Goal: Information Seeking & Learning: Find specific fact

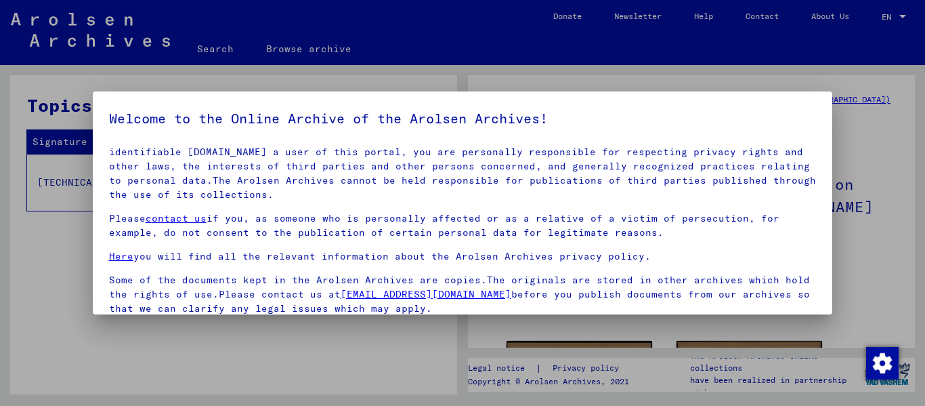
scroll to position [108, 0]
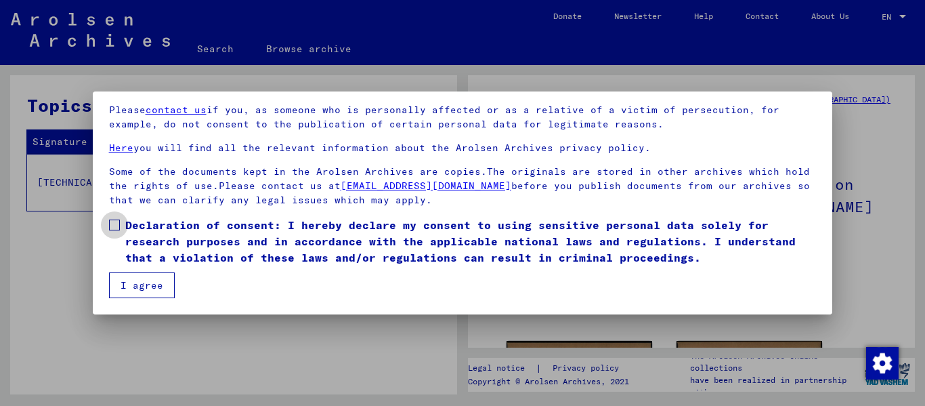
click at [110, 244] on label "Declaration of consent: I hereby declare my consent to using sensitive personal…" at bounding box center [463, 241] width 708 height 49
click at [127, 287] on button "I agree" at bounding box center [142, 285] width 66 height 26
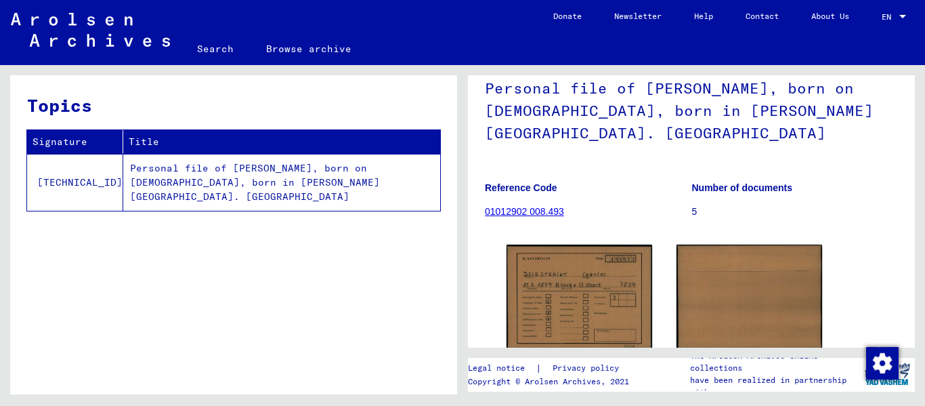
scroll to position [0, 0]
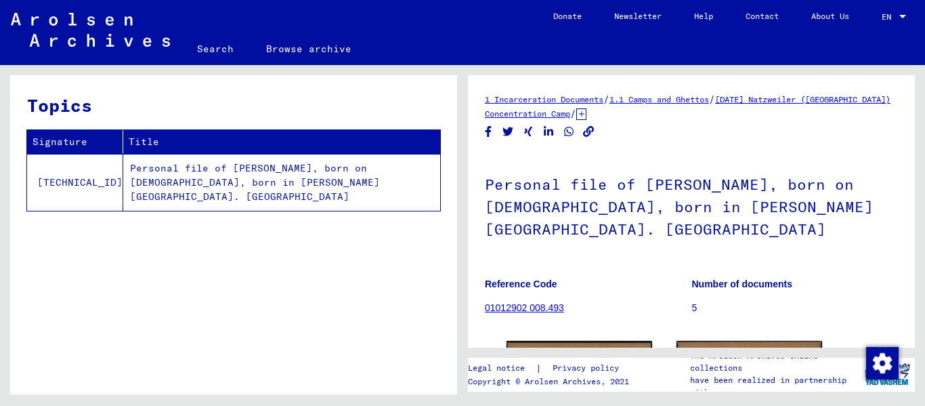
click at [608, 113] on link "[DATE] Natzweiler ([GEOGRAPHIC_DATA]) Concentration Camp" at bounding box center [688, 106] width 406 height 24
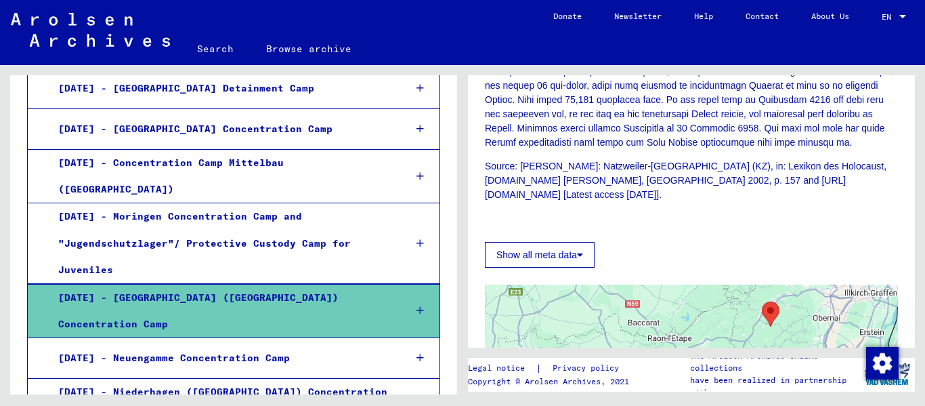
scroll to position [707, 0]
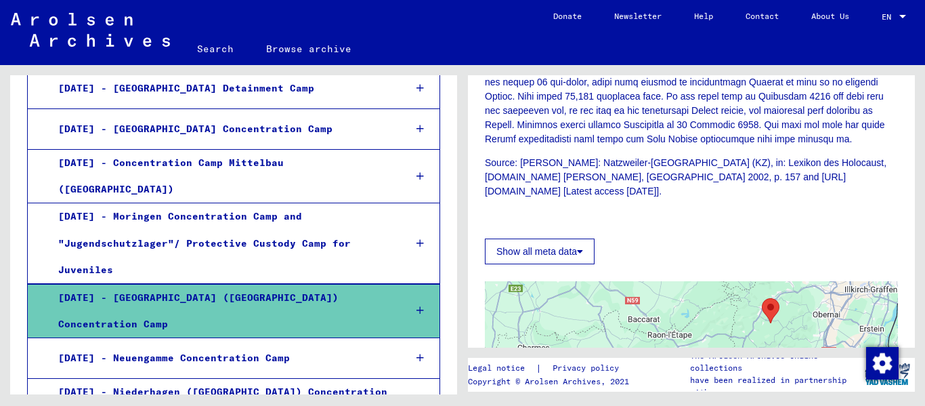
click at [582, 256] on icon at bounding box center [580, 250] width 6 height 9
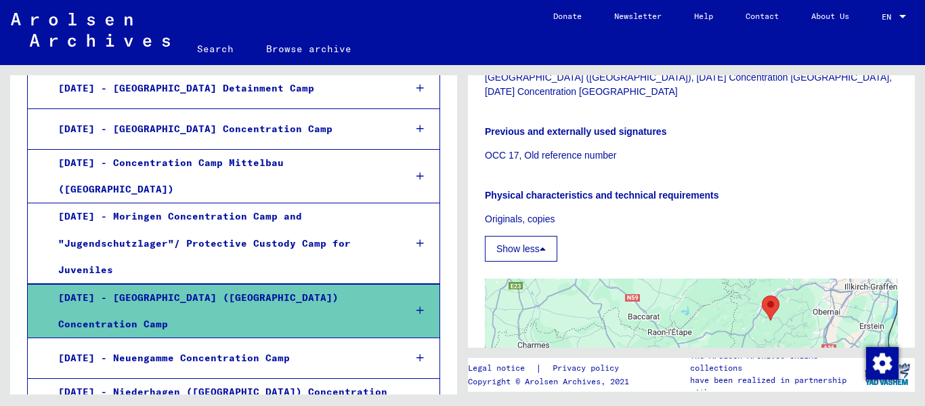
scroll to position [1110, 0]
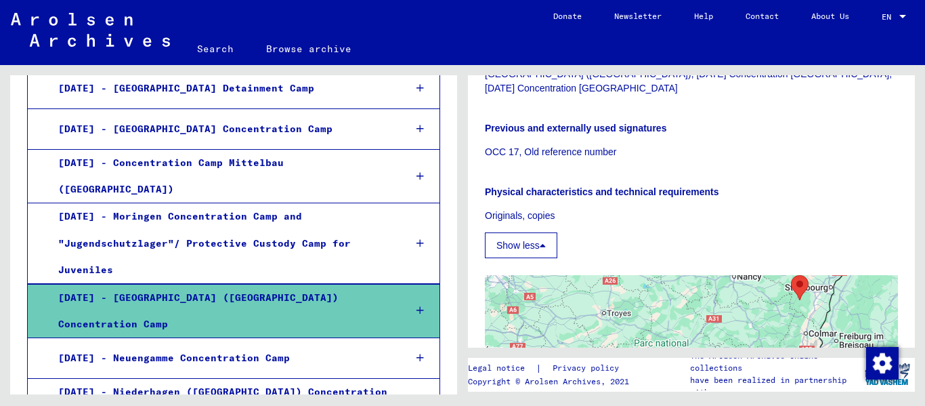
click at [405, 290] on div at bounding box center [420, 310] width 39 height 40
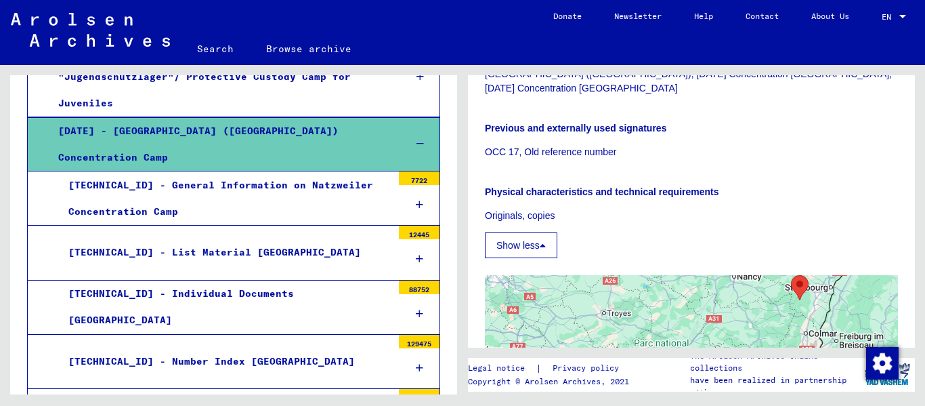
scroll to position [1527, 0]
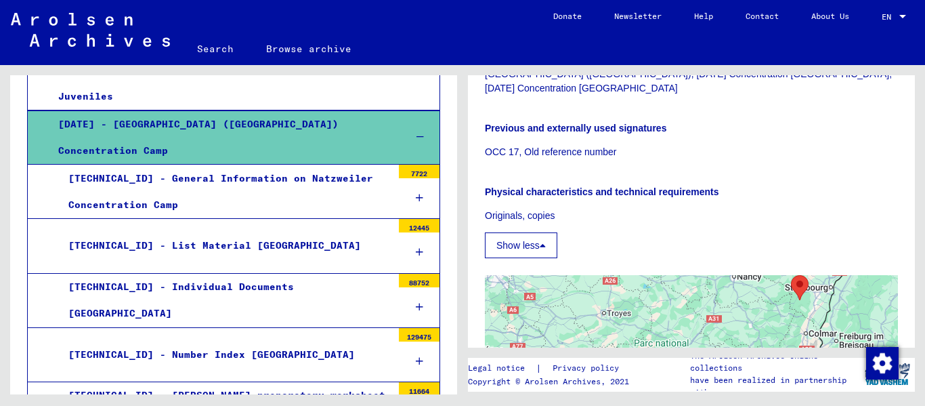
click at [307, 274] on div "[TECHNICAL_ID] - Individual Documents [GEOGRAPHIC_DATA]" at bounding box center [225, 300] width 334 height 53
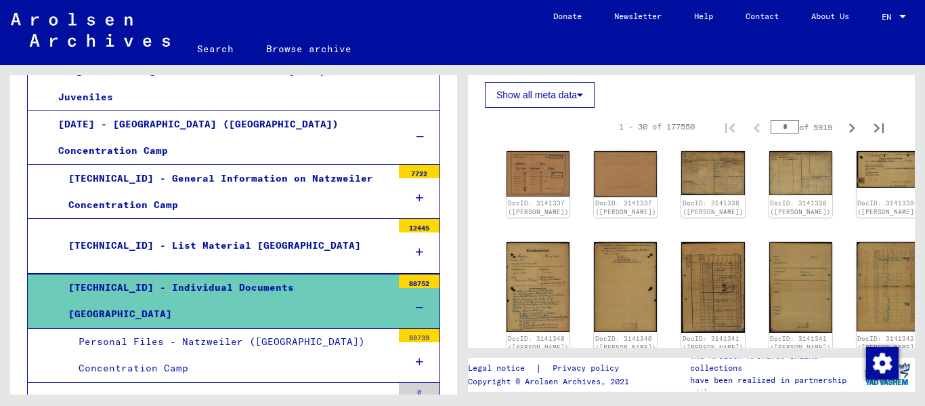
scroll to position [209, 0]
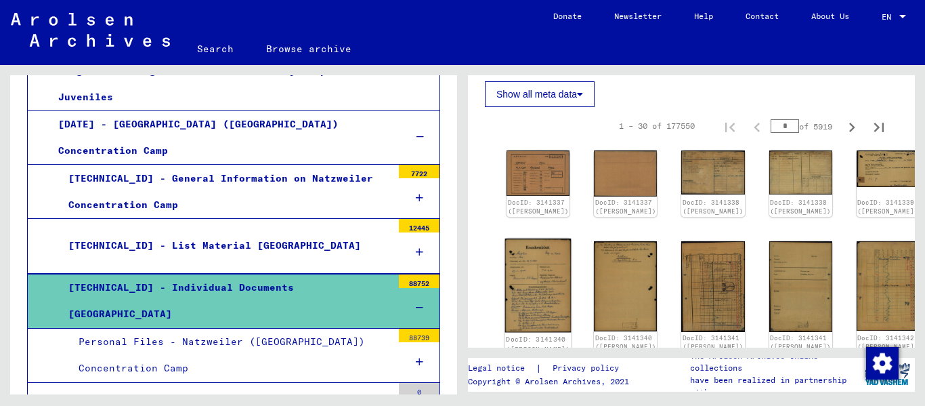
click at [517, 334] on div "DocID: 3141340 ([PERSON_NAME])" at bounding box center [538, 343] width 64 height 19
click at [517, 274] on img at bounding box center [538, 285] width 66 height 94
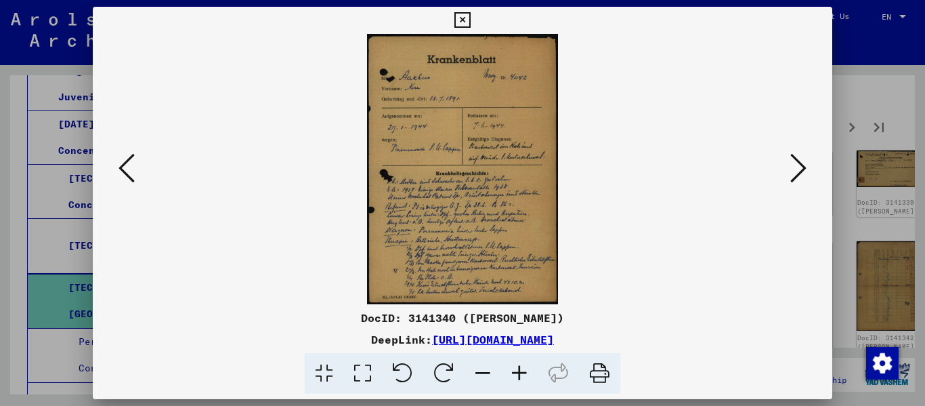
click at [464, 22] on icon at bounding box center [462, 20] width 16 height 16
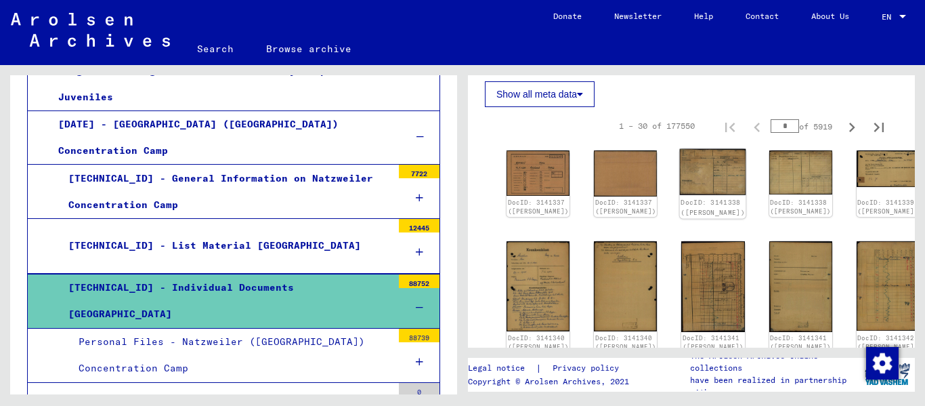
click at [680, 167] on img at bounding box center [713, 172] width 66 height 46
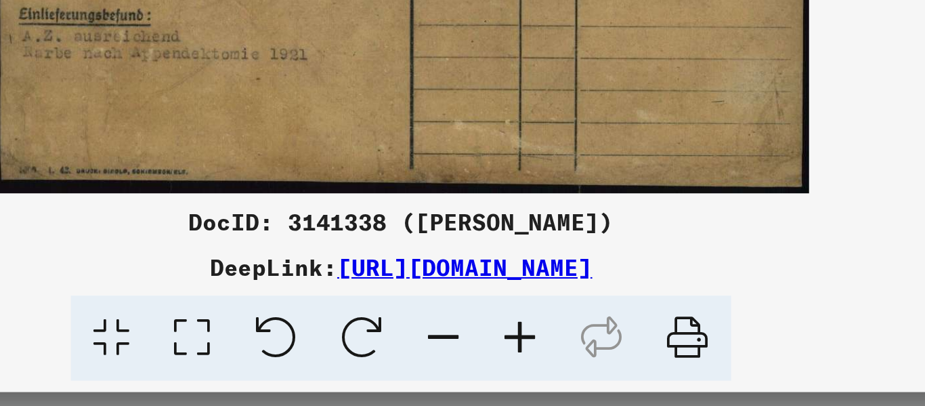
scroll to position [0, 0]
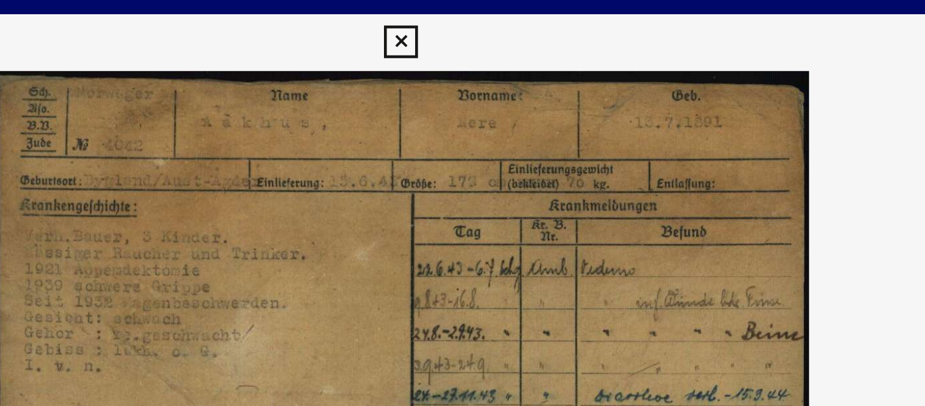
click at [463, 18] on icon at bounding box center [462, 20] width 16 height 16
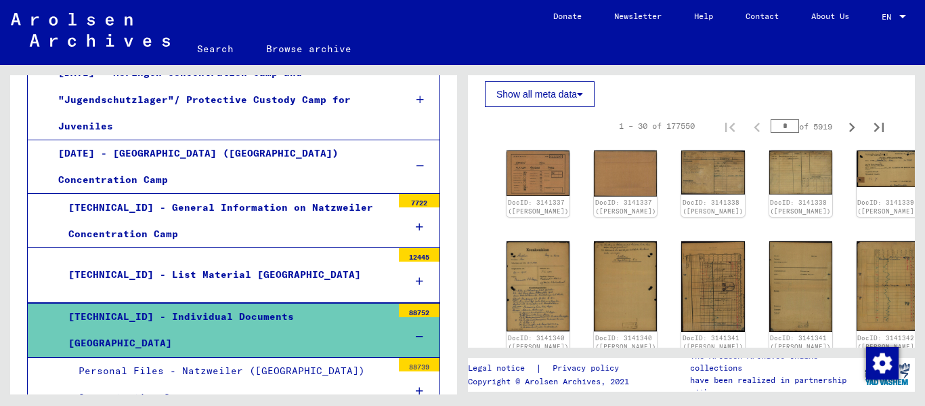
scroll to position [1469, 0]
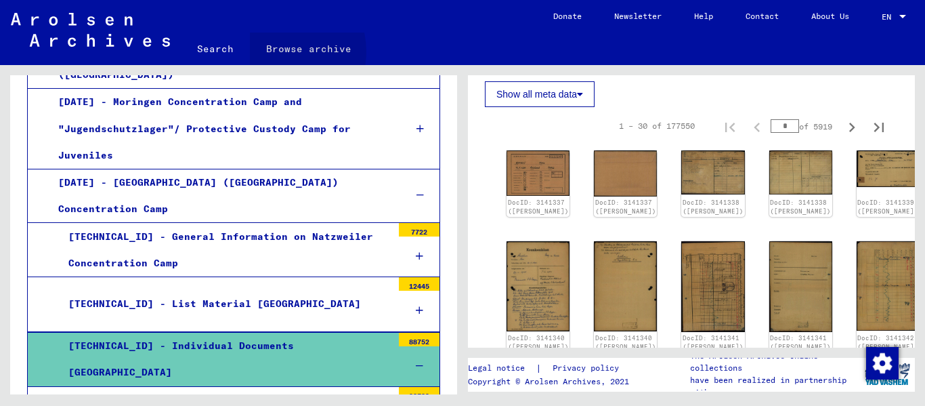
click at [276, 51] on link "Browse archive" at bounding box center [309, 48] width 118 height 32
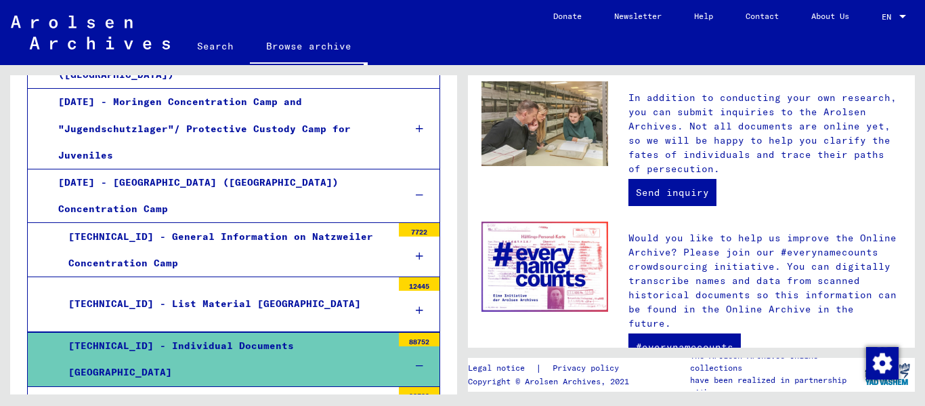
scroll to position [608, 0]
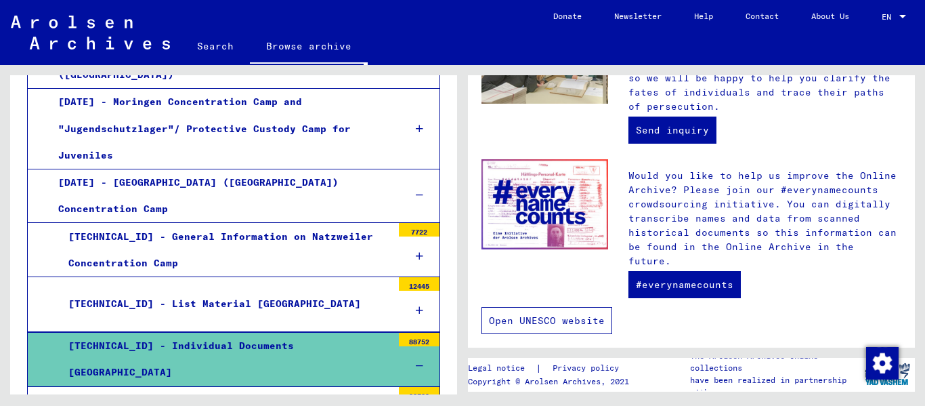
click at [514, 307] on link "Open UNESCO website" at bounding box center [546, 320] width 131 height 27
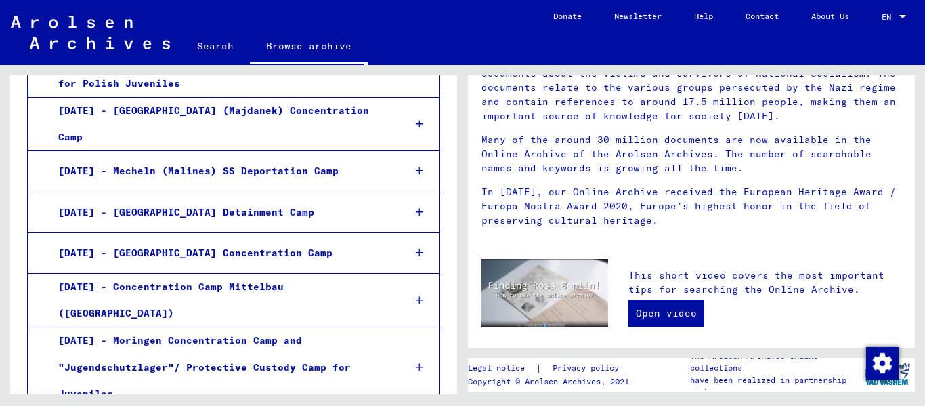
scroll to position [0, 0]
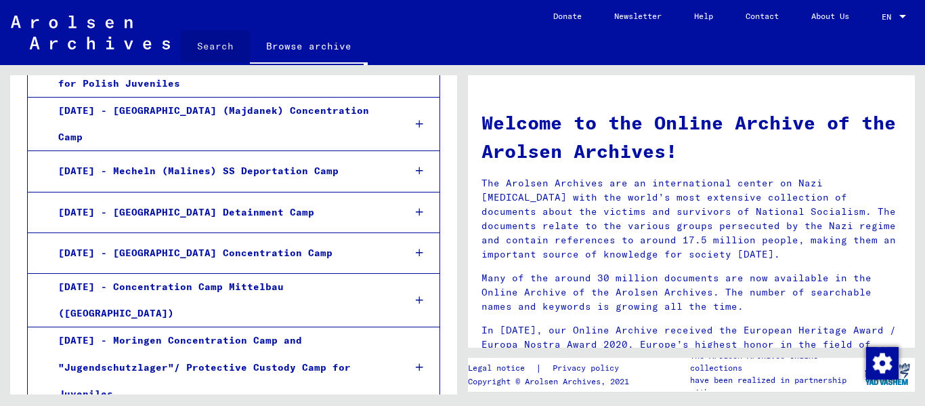
click at [211, 46] on link "Search" at bounding box center [215, 46] width 69 height 32
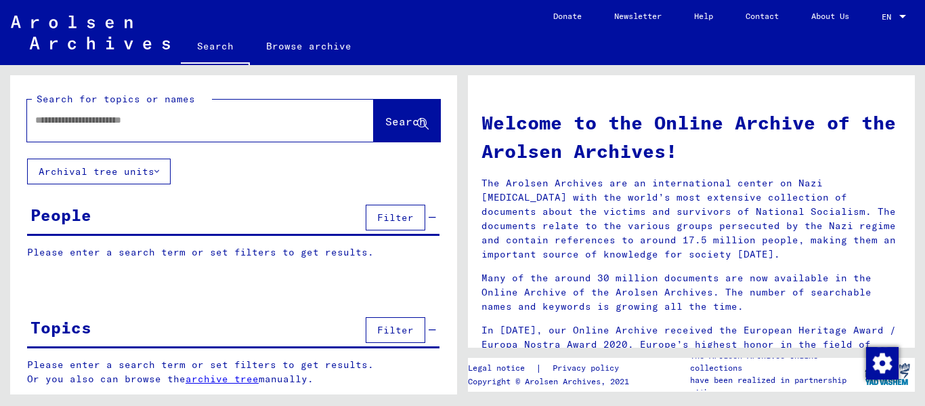
click at [192, 123] on input "text" at bounding box center [184, 120] width 298 height 14
click at [123, 122] on input "**********" at bounding box center [184, 120] width 298 height 14
type input "**********"
click at [384, 131] on button "Search" at bounding box center [407, 121] width 66 height 42
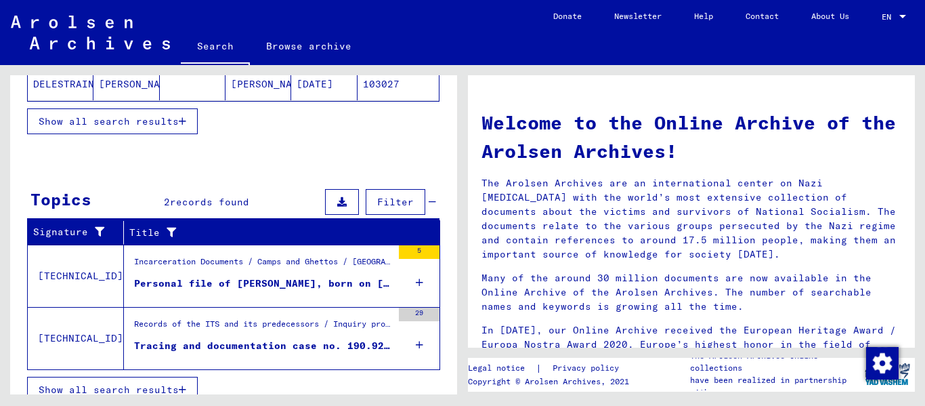
scroll to position [355, 0]
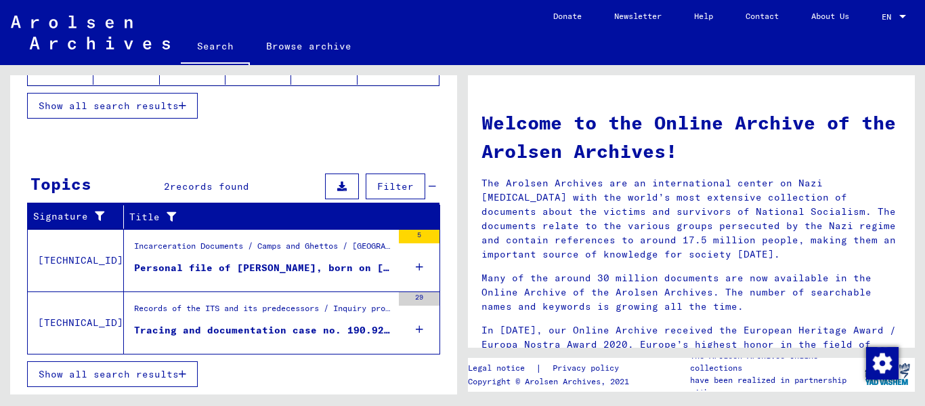
click at [233, 266] on div "Personal file of [PERSON_NAME], born on [DEMOGRAPHIC_DATA], born in [PERSON_NAM…" at bounding box center [263, 268] width 258 height 14
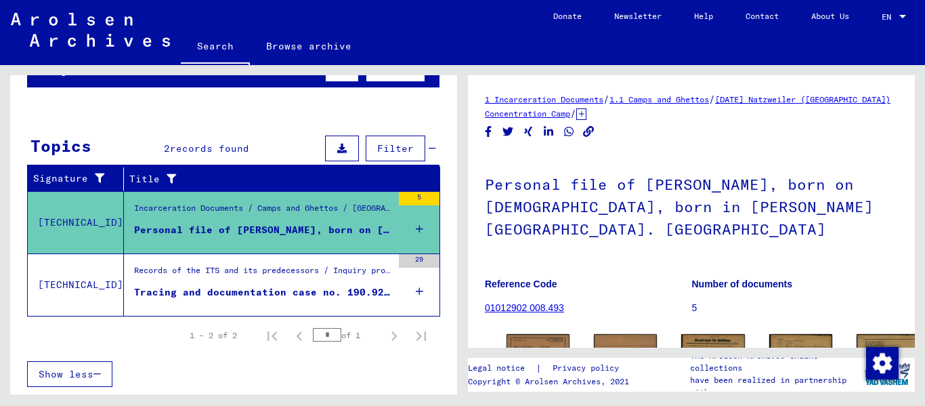
click at [408, 227] on mat-cell "103027" at bounding box center [397, 243] width 81 height 33
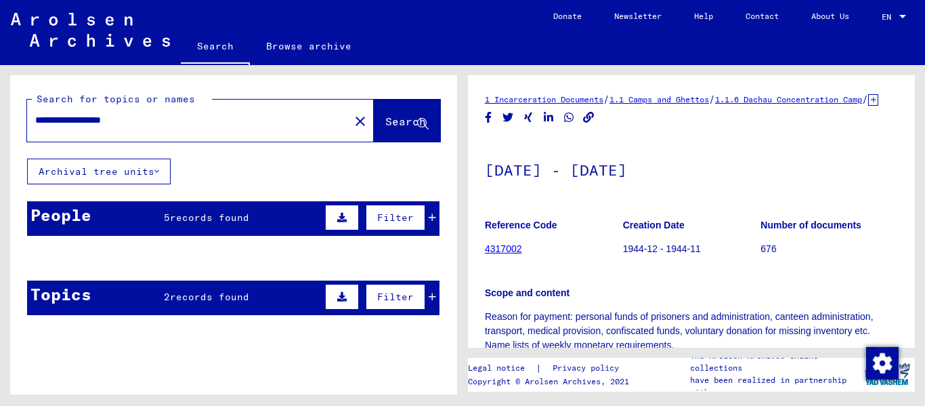
click at [157, 170] on icon at bounding box center [156, 171] width 5 height 9
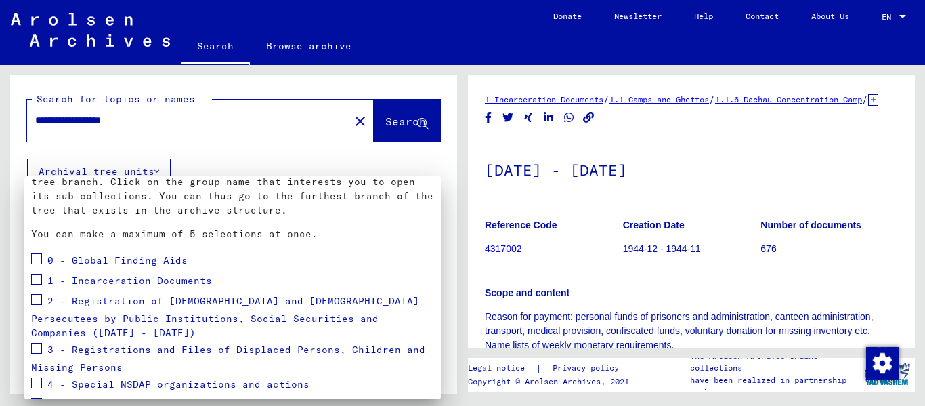
scroll to position [79, 0]
click at [330, 119] on div at bounding box center [462, 203] width 925 height 406
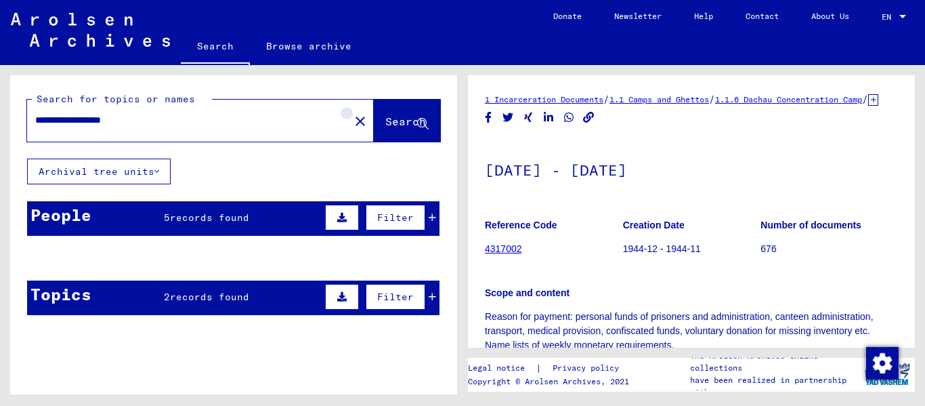
click at [352, 119] on mat-icon "close" at bounding box center [360, 121] width 16 height 16
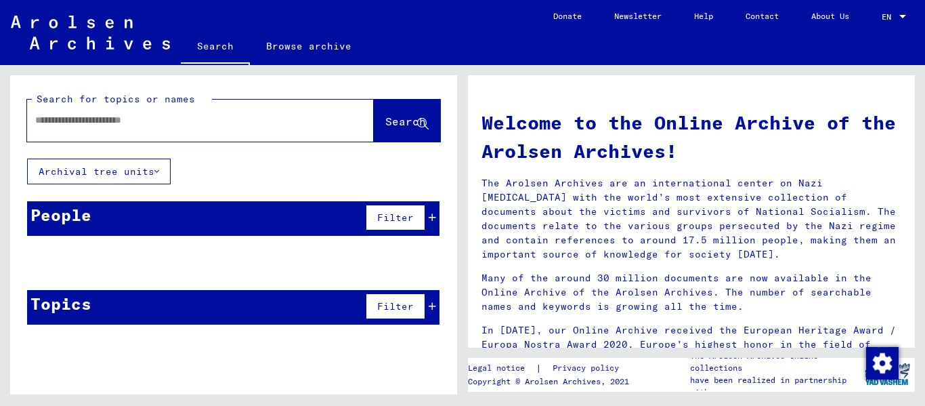
click at [257, 119] on input "text" at bounding box center [184, 120] width 298 height 14
type input "**********"
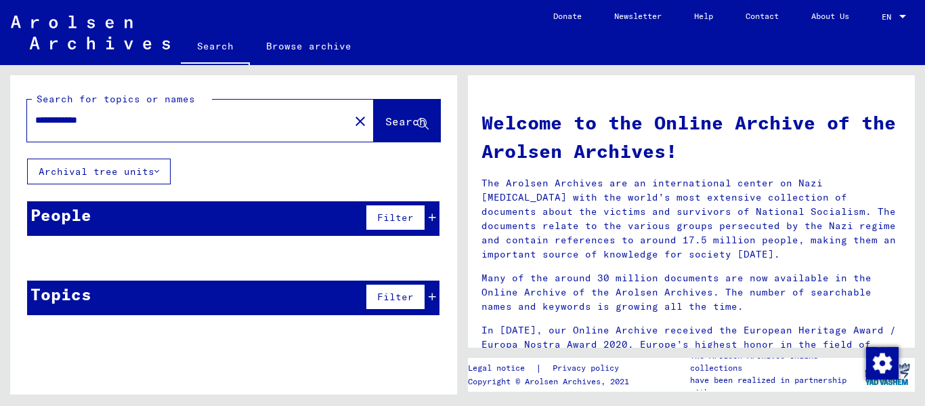
click at [159, 171] on icon at bounding box center [156, 171] width 5 height 9
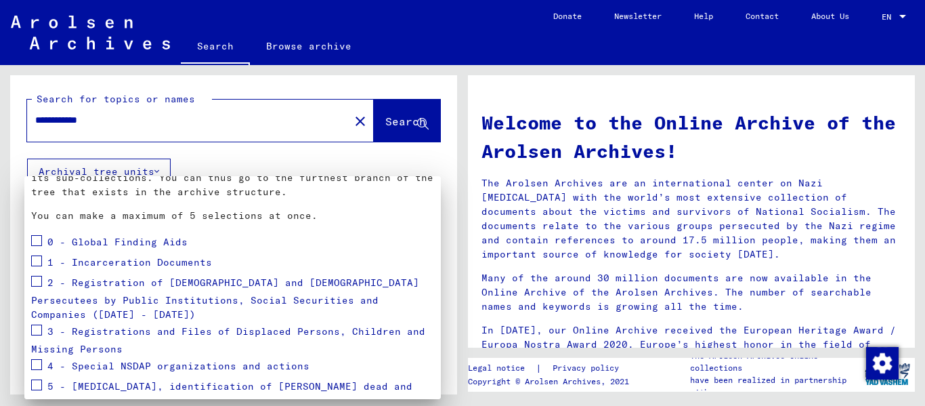
scroll to position [98, 0]
click at [39, 260] on span at bounding box center [36, 261] width 11 height 11
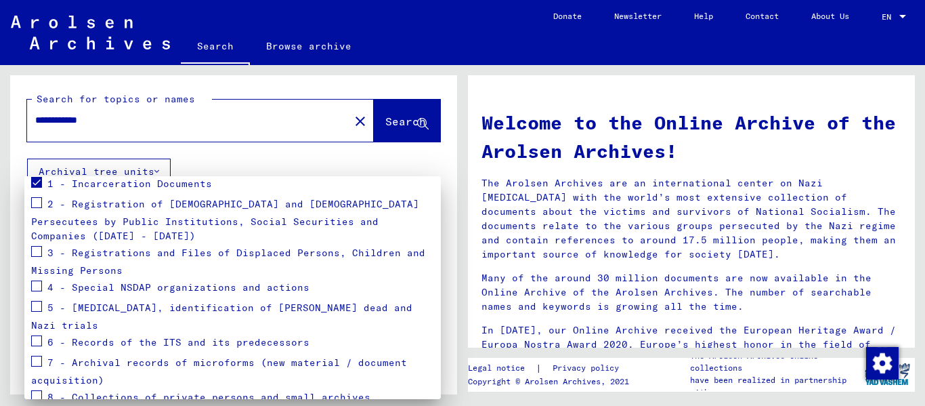
scroll to position [200, 0]
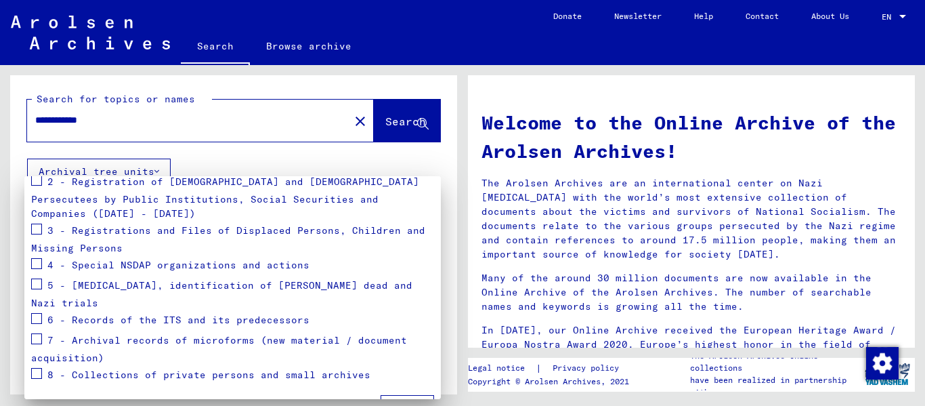
click at [403, 402] on span "Apply" at bounding box center [407, 408] width 30 height 12
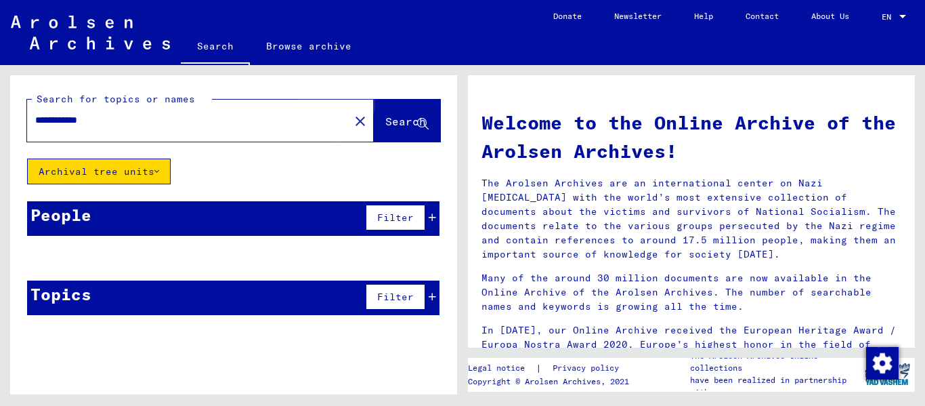
click at [391, 120] on span "Search" at bounding box center [405, 121] width 41 height 14
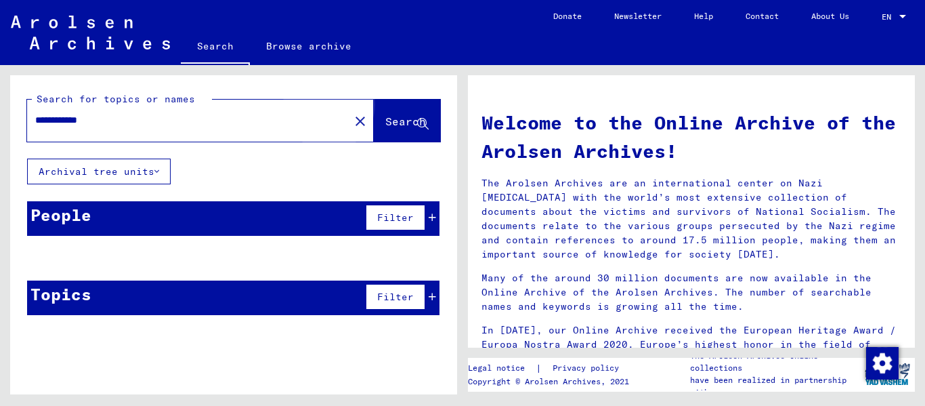
click at [385, 121] on span "Search" at bounding box center [405, 121] width 41 height 14
